Goal: Navigation & Orientation: Find specific page/section

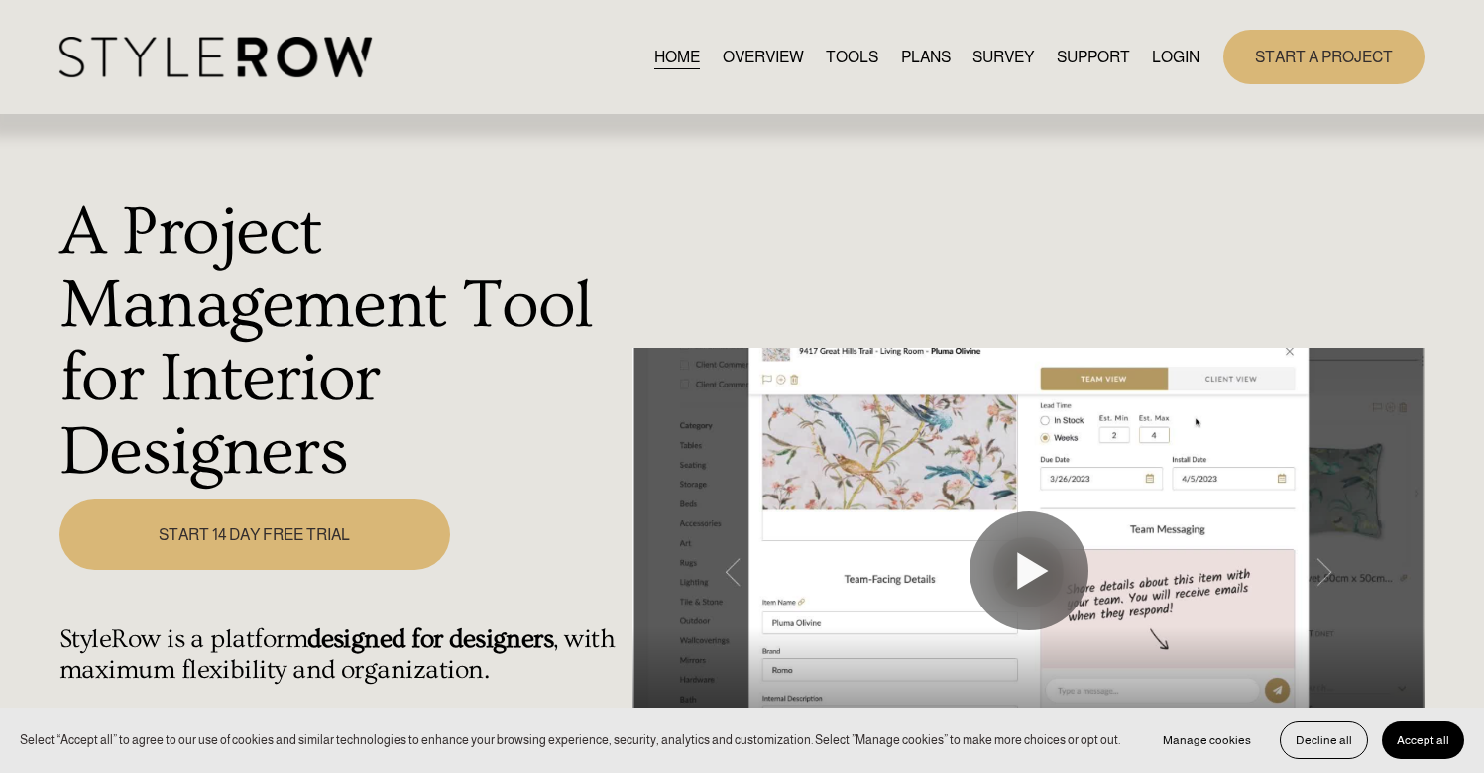
click at [864, 57] on link "TOOLS" at bounding box center [852, 57] width 53 height 27
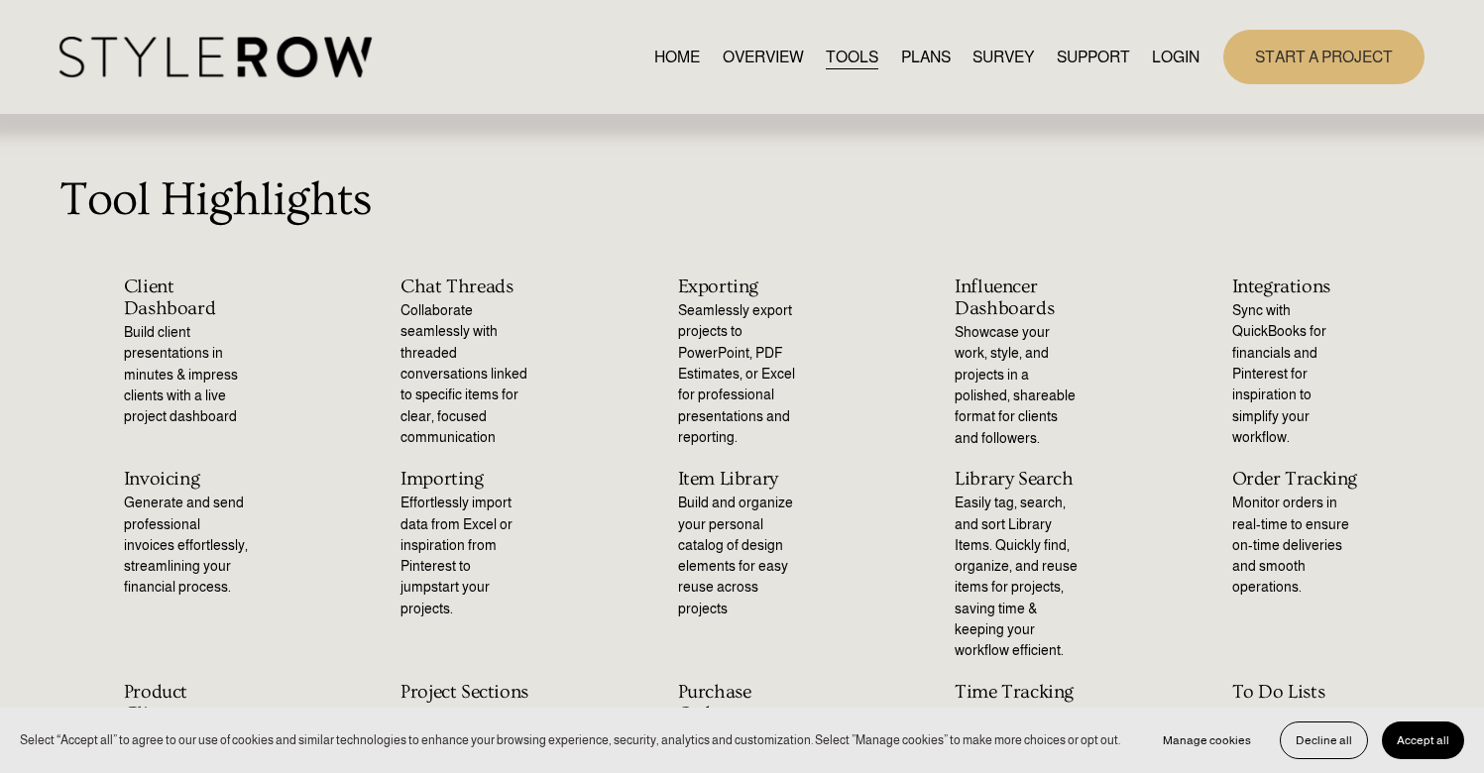
click at [729, 57] on link "OVERVIEW" at bounding box center [763, 57] width 81 height 27
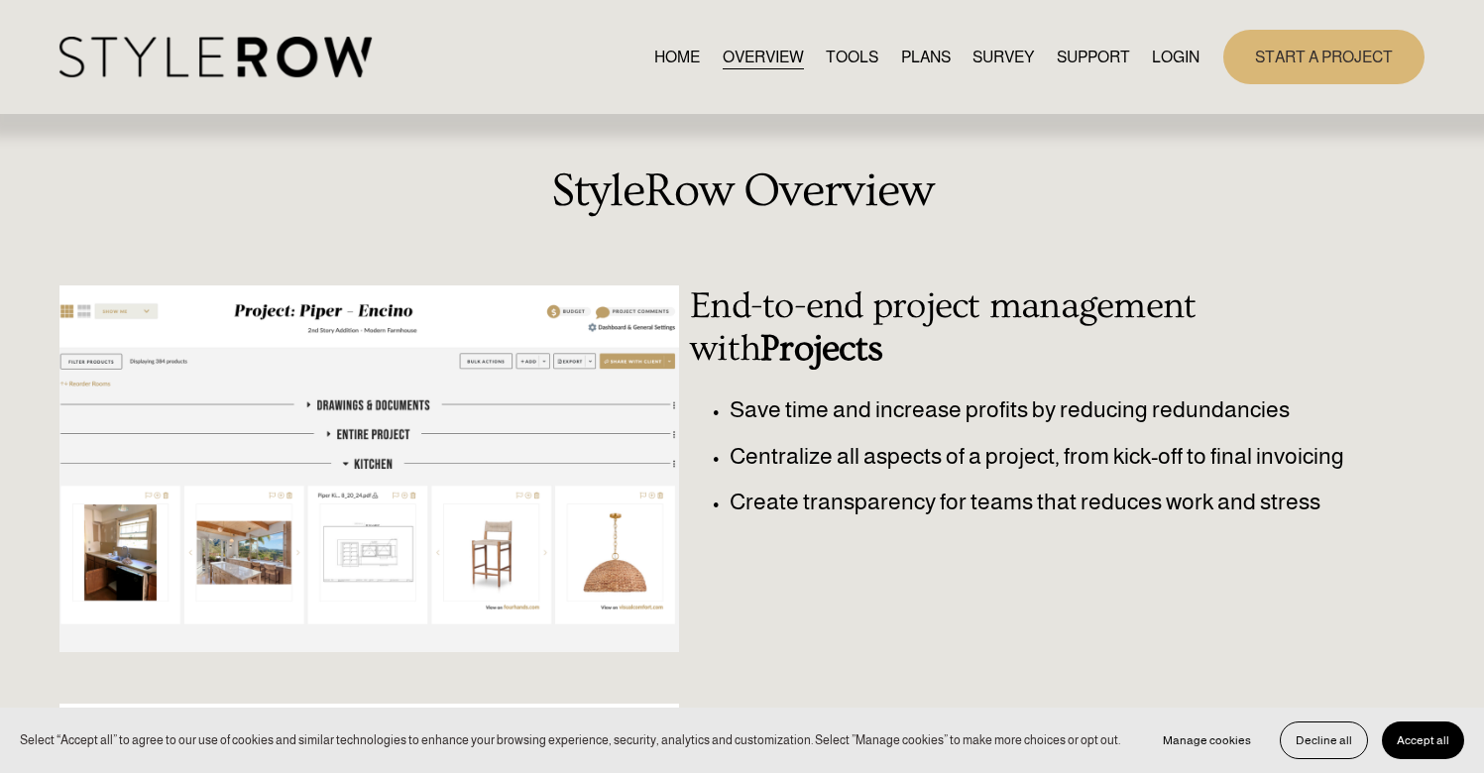
click at [826, 59] on link "TOOLS" at bounding box center [852, 57] width 53 height 27
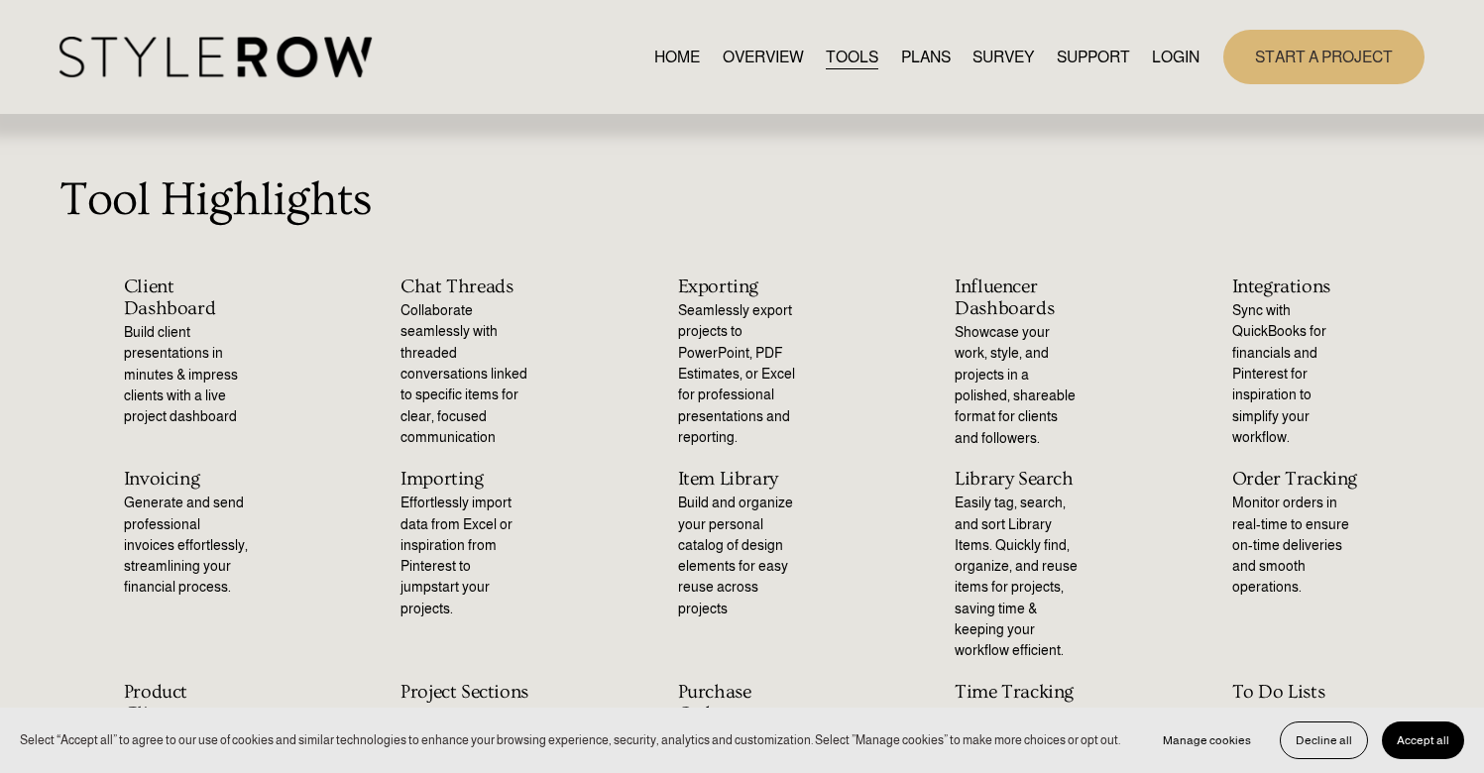
click at [675, 71] on div "HOME OVERVIEW TOOLS PLANS SURVEY SUPPORT QUESTIONS" at bounding box center [629, 57] width 1140 height 41
click at [673, 57] on link "HOME" at bounding box center [677, 57] width 46 height 27
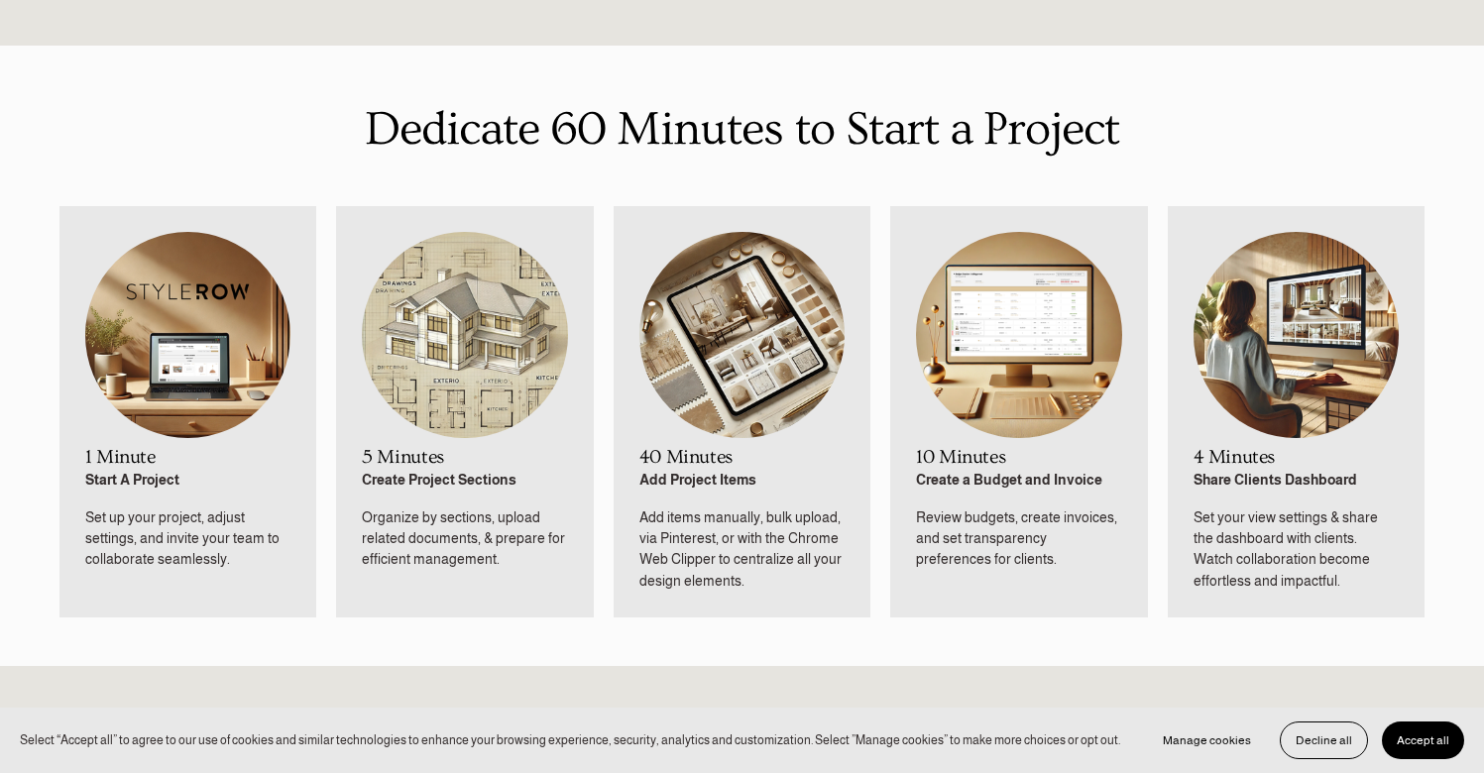
scroll to position [1014, 0]
